Goal: Task Accomplishment & Management: Manage account settings

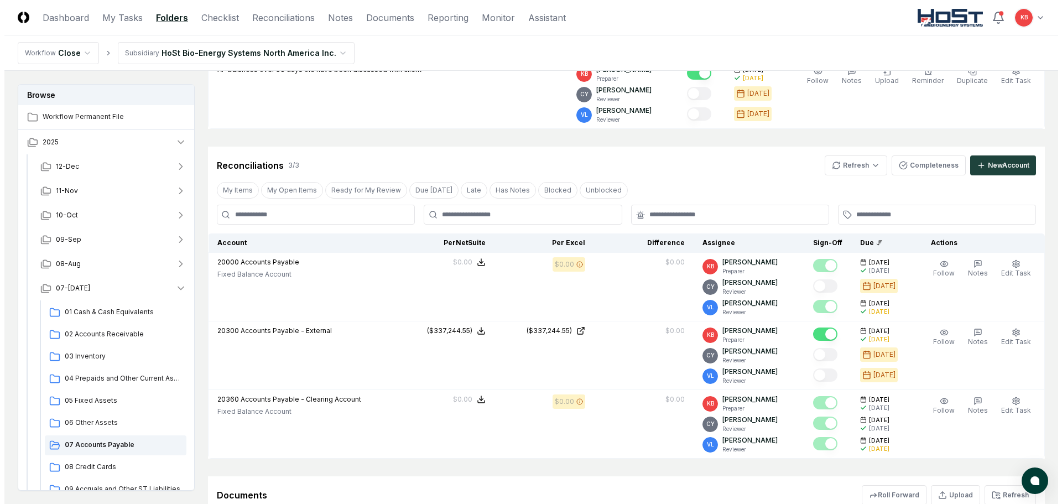
scroll to position [129, 0]
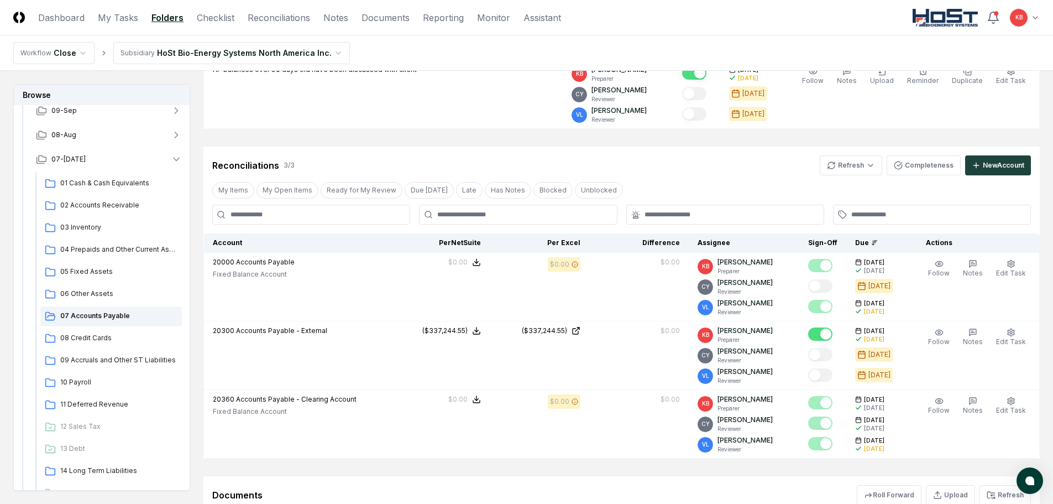
click at [1034, 17] on html "CloseCore Dashboard My Tasks Folders Checklist Reconciliations Notes Documents …" at bounding box center [526, 261] width 1053 height 819
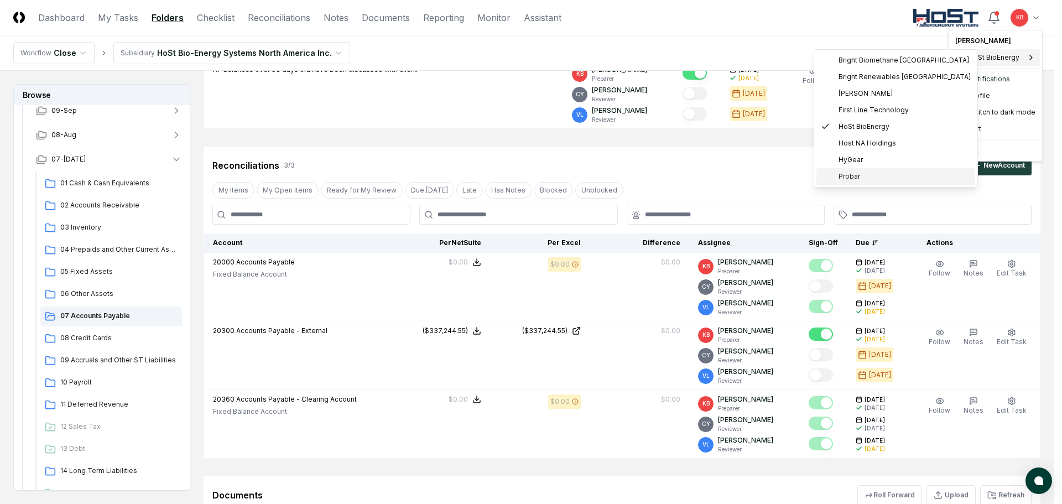
click at [859, 173] on span "Probar" at bounding box center [849, 176] width 22 height 10
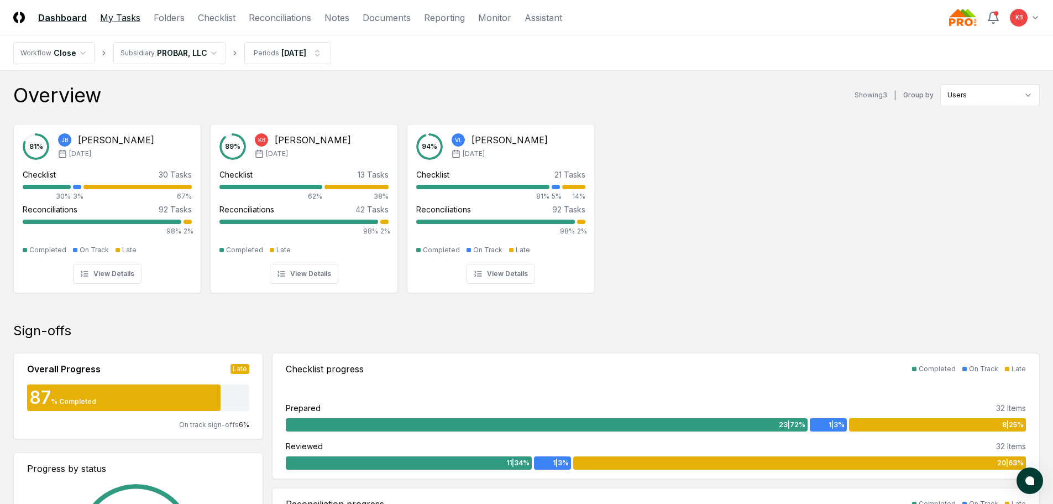
click at [135, 14] on link "My Tasks" at bounding box center [120, 17] width 40 height 13
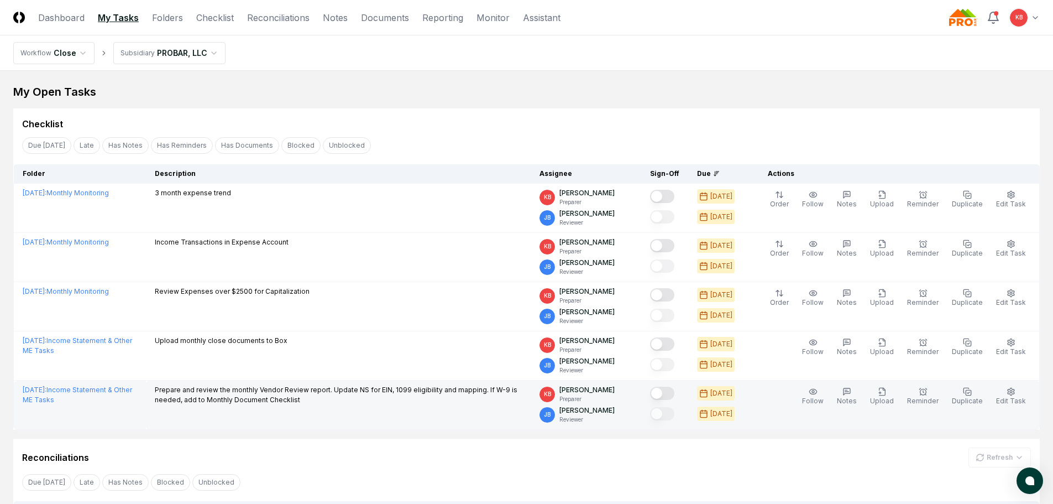
click at [673, 392] on button "Mark complete" at bounding box center [662, 393] width 24 height 13
